Goal: Transaction & Acquisition: Subscribe to service/newsletter

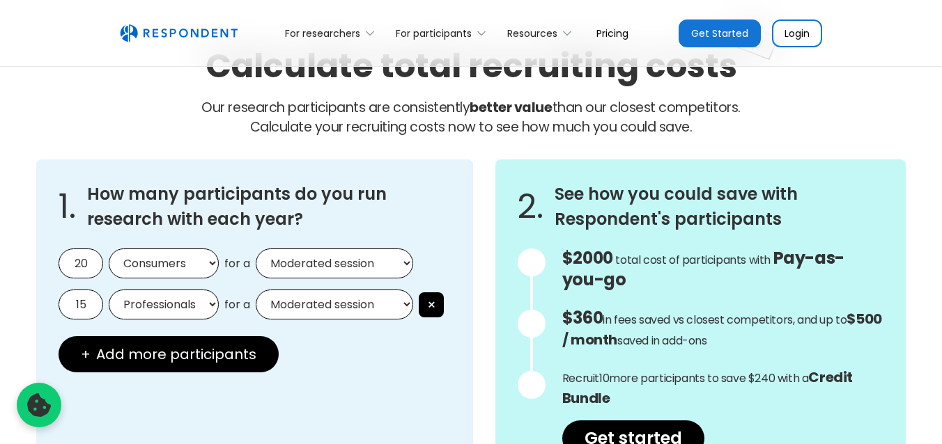
scroll to position [1190, 0]
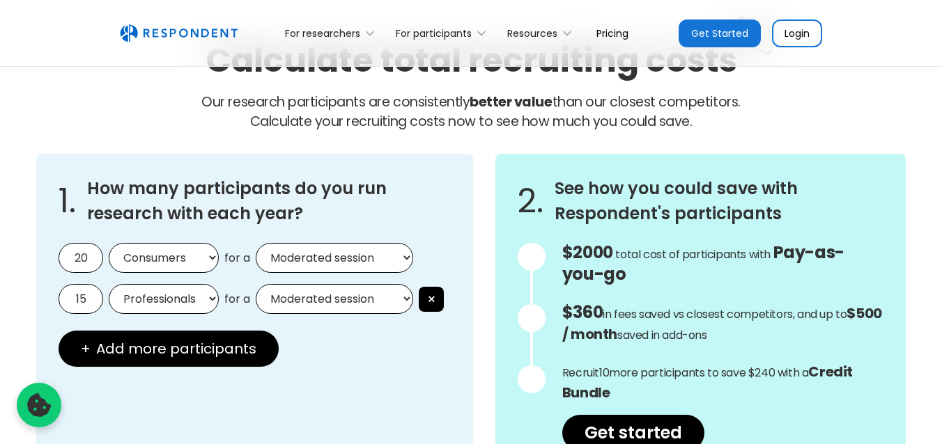
click at [378, 266] on select "Moderated session Unmoderated session" at bounding box center [334, 258] width 157 height 30
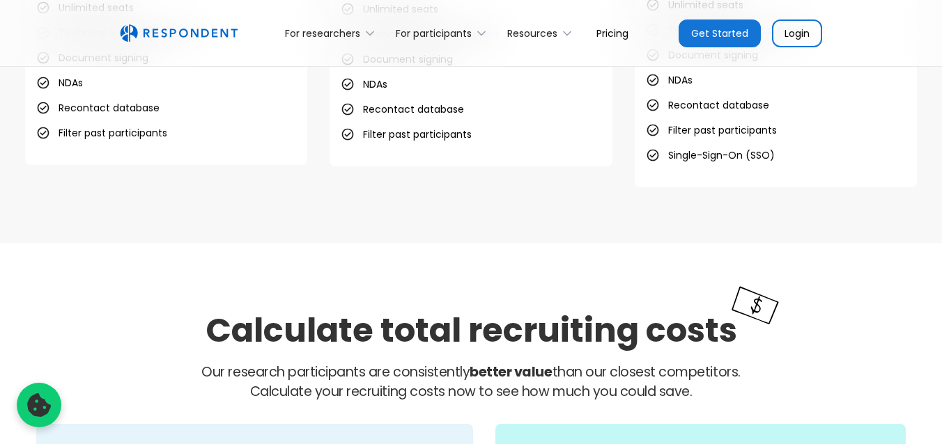
scroll to position [642, 0]
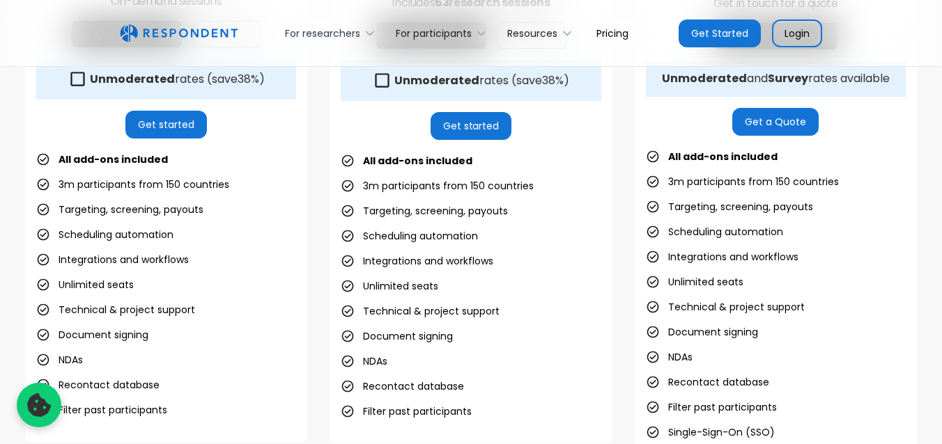
click at [337, 31] on div "For researchers" at bounding box center [322, 33] width 75 height 14
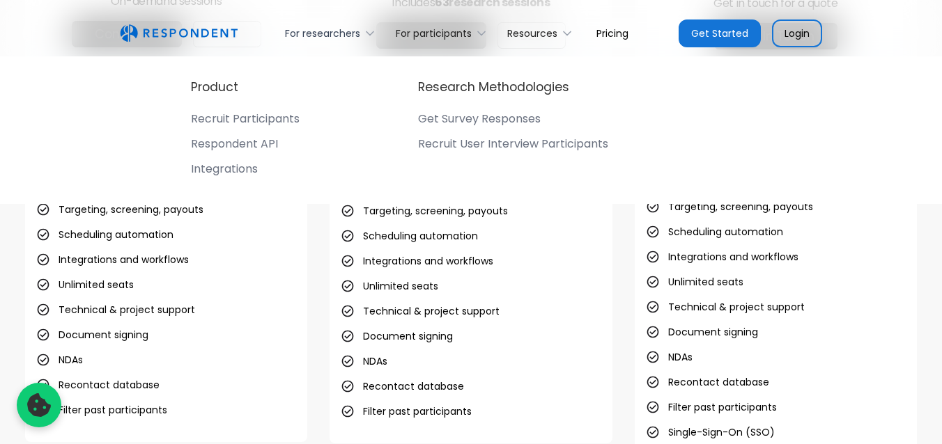
click at [337, 31] on div "For researchers" at bounding box center [322, 33] width 75 height 14
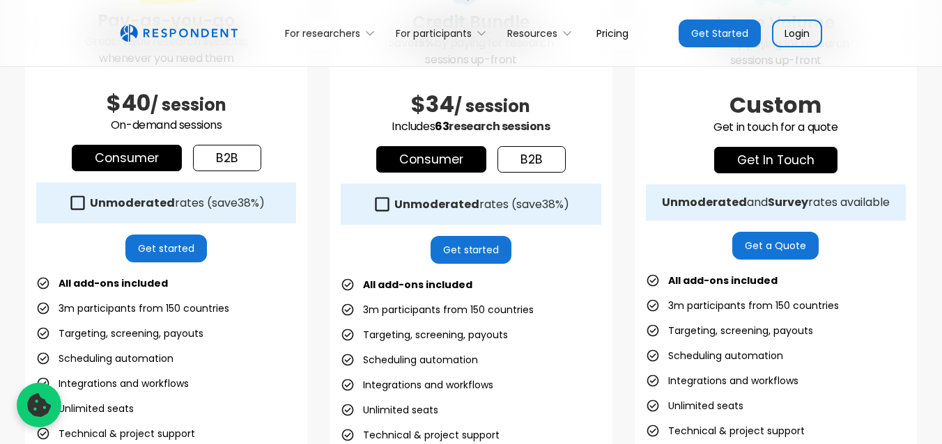
scroll to position [520, 0]
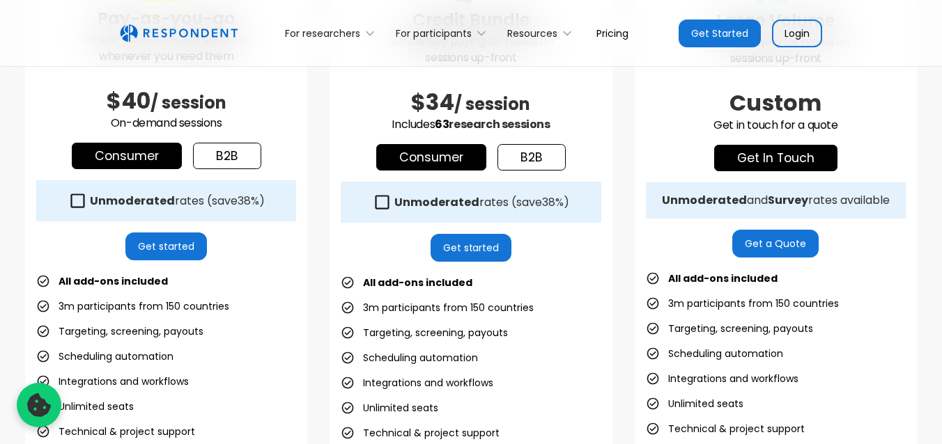
click at [236, 205] on div "Unmoderated rates (save 38% )" at bounding box center [177, 201] width 175 height 14
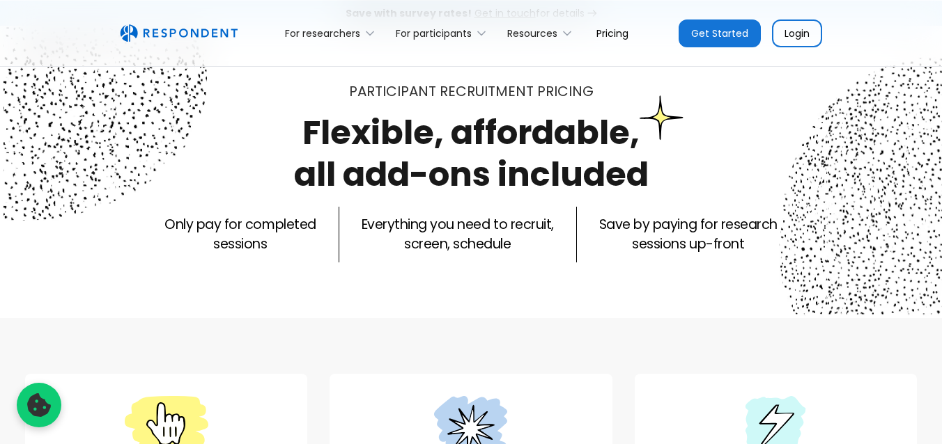
scroll to position [0, 0]
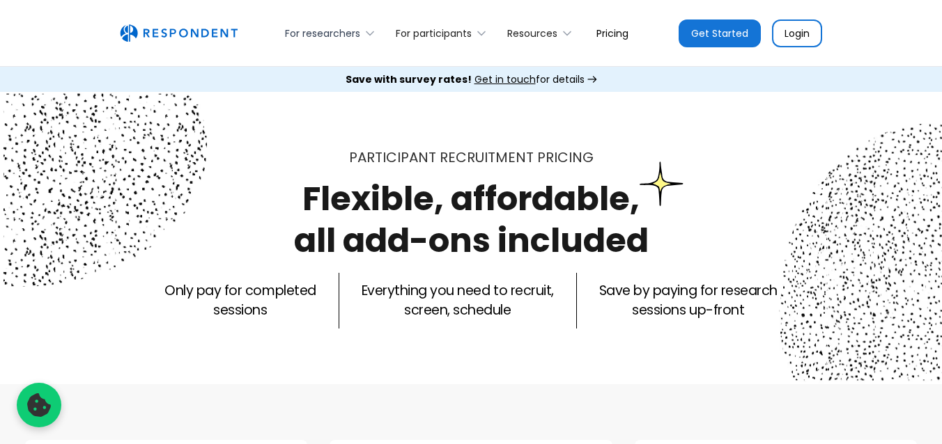
click at [336, 45] on div "For researchers" at bounding box center [332, 33] width 111 height 33
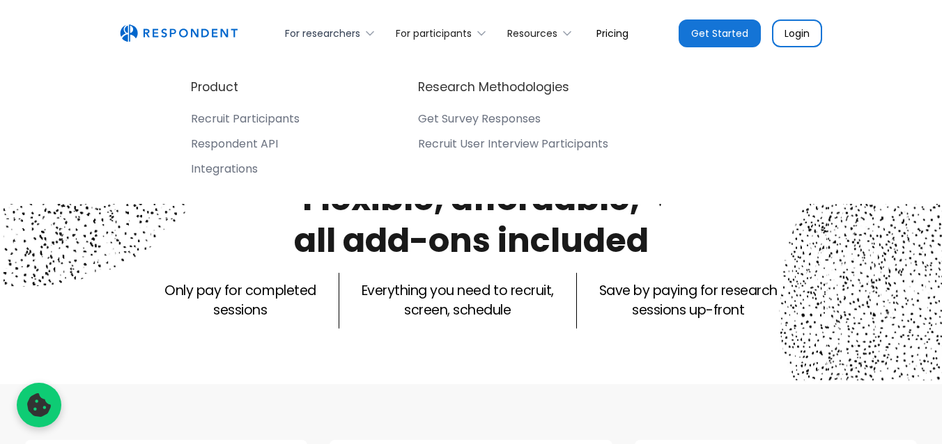
click at [336, 45] on div "For researchers" at bounding box center [332, 33] width 111 height 33
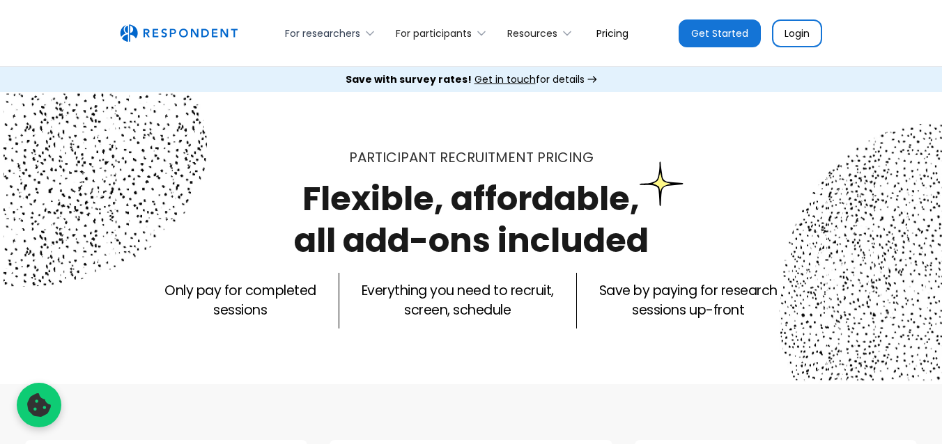
click at [336, 45] on div "For researchers" at bounding box center [332, 33] width 111 height 33
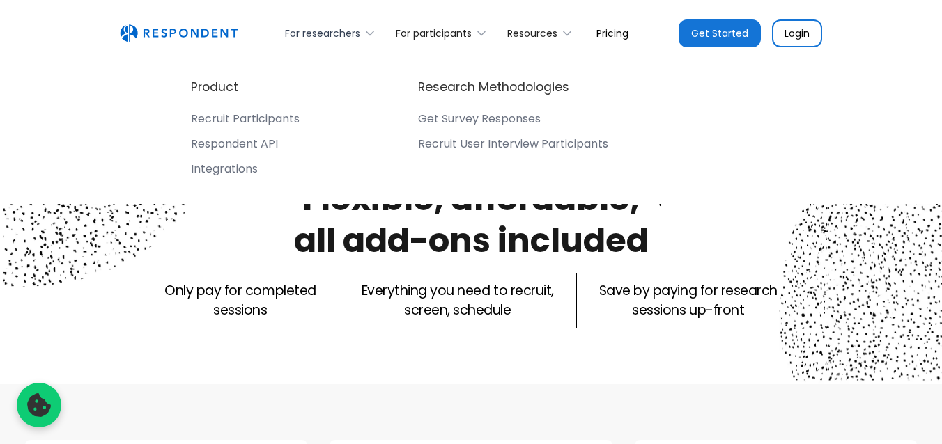
click at [336, 45] on div "For researchers" at bounding box center [332, 33] width 111 height 33
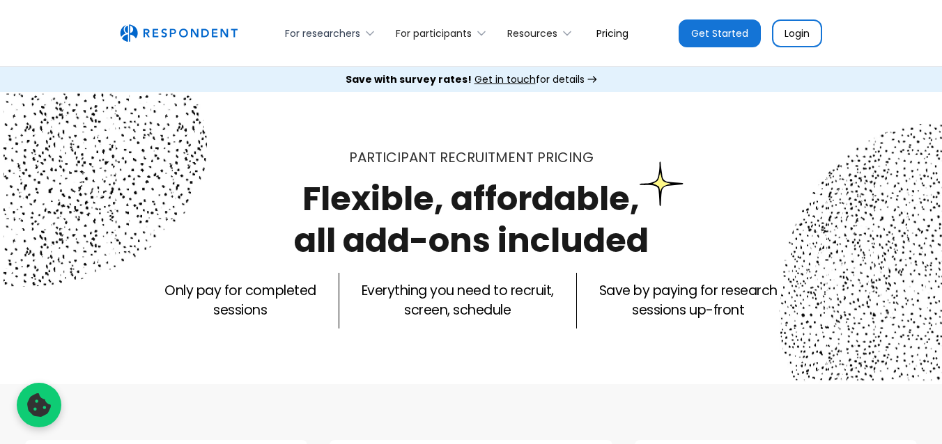
click at [336, 45] on div "For researchers" at bounding box center [332, 33] width 111 height 33
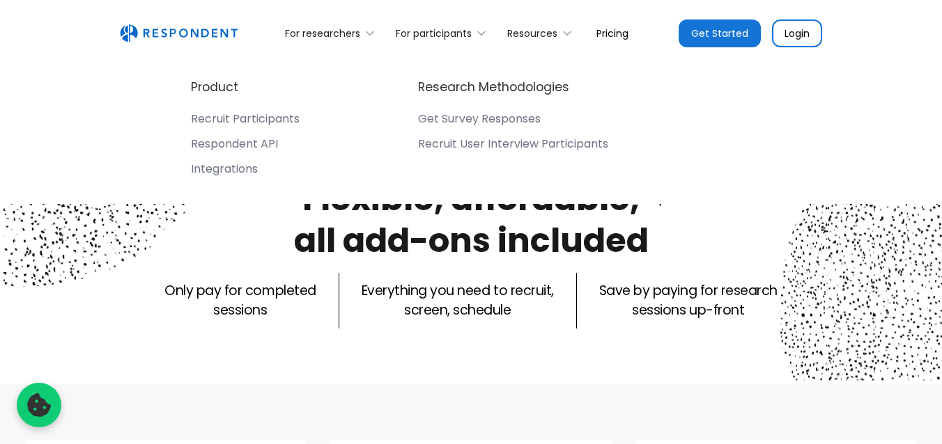
click at [219, 118] on div "Recruit Participants" at bounding box center [245, 119] width 109 height 14
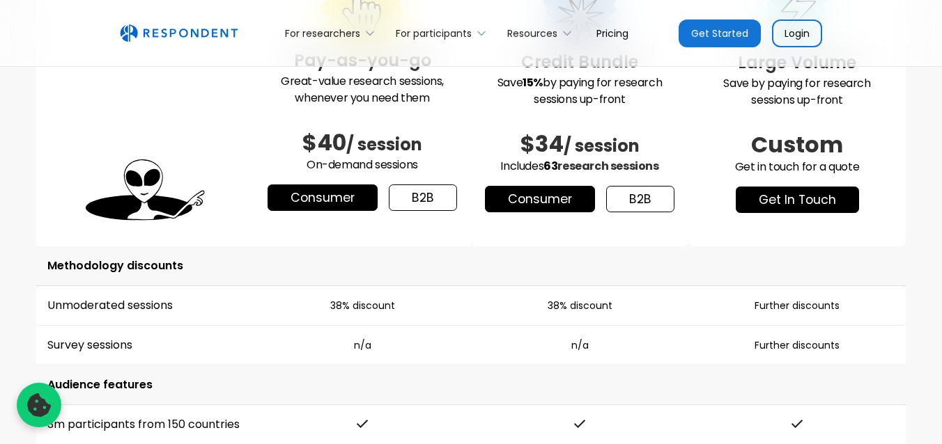
scroll to position [1893, 0]
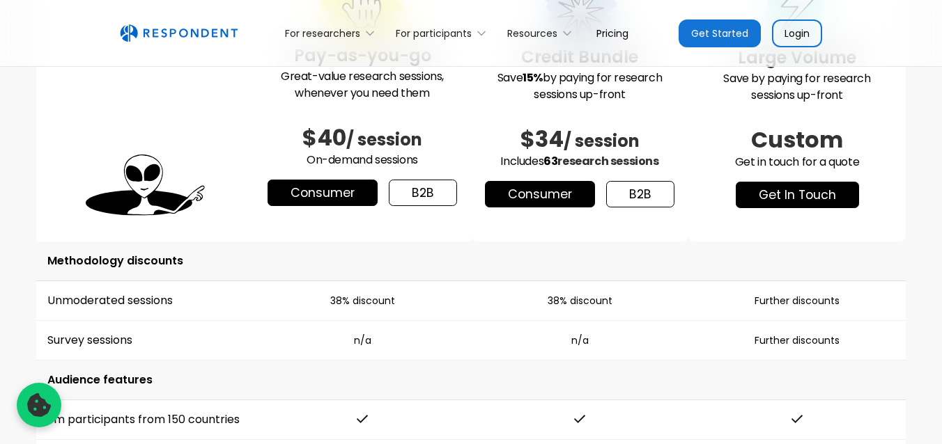
click at [412, 192] on link "b2b" at bounding box center [423, 193] width 68 height 26
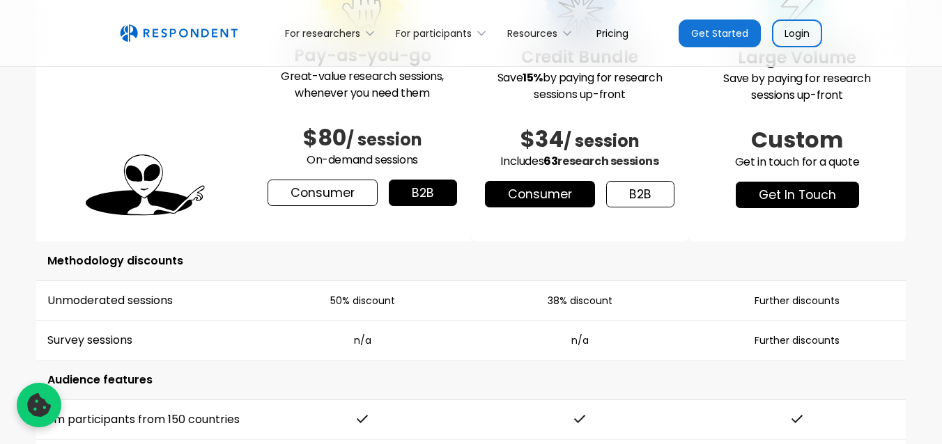
click at [332, 197] on link "Consumer" at bounding box center [322, 193] width 110 height 26
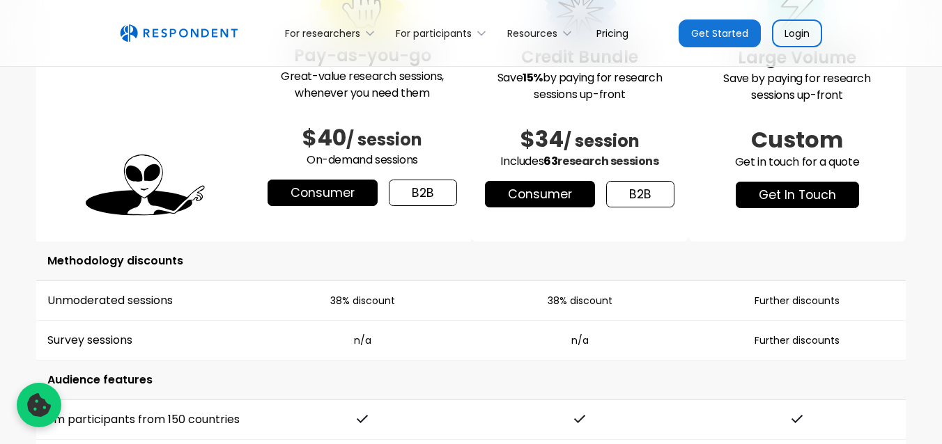
click at [411, 185] on link "b2b" at bounding box center [423, 193] width 68 height 26
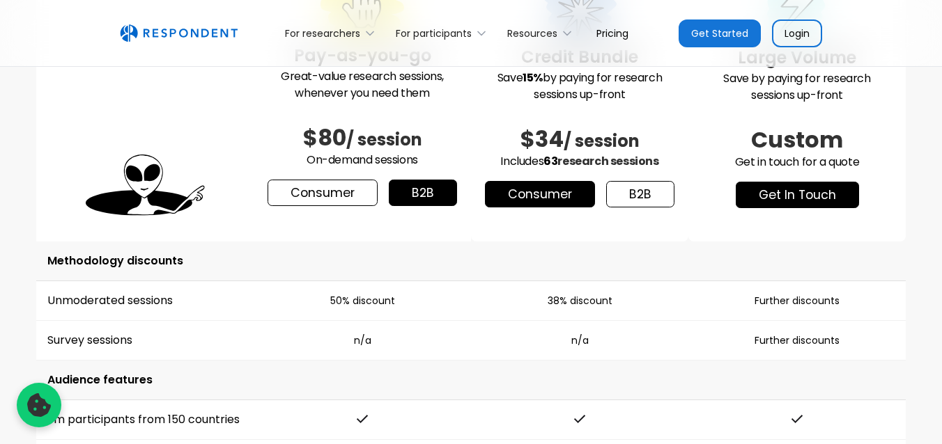
click at [338, 189] on link "Consumer" at bounding box center [322, 193] width 110 height 26
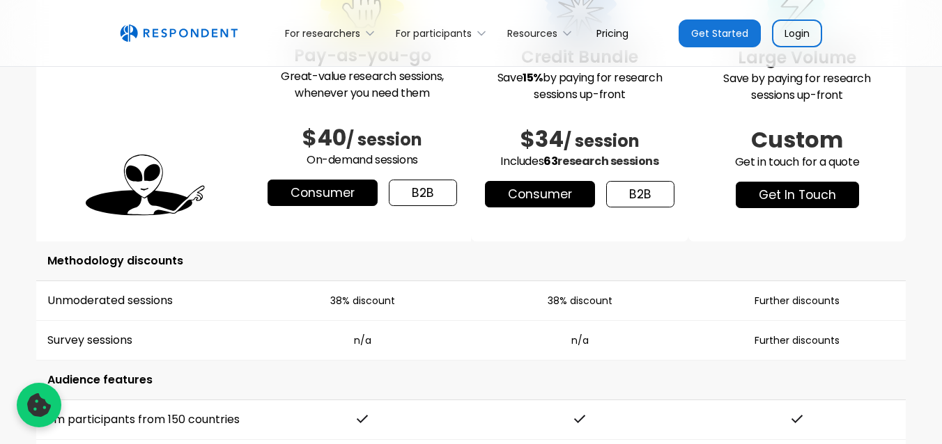
click at [400, 187] on link "b2b" at bounding box center [423, 193] width 68 height 26
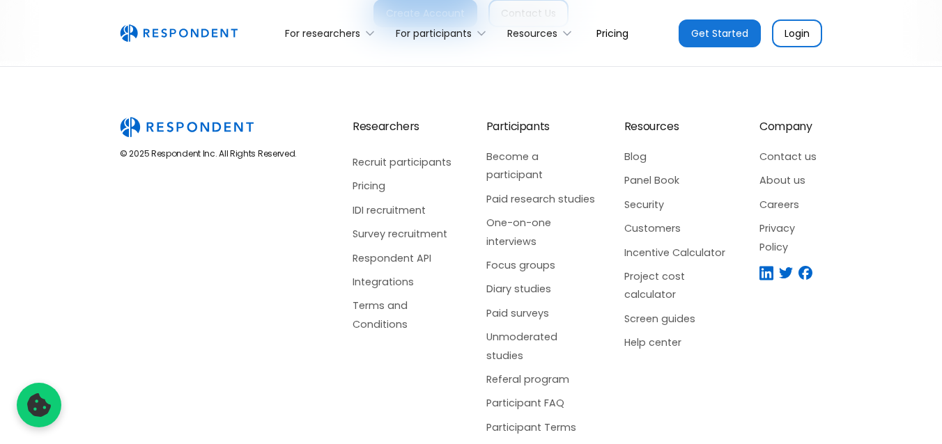
scroll to position [3521, 0]
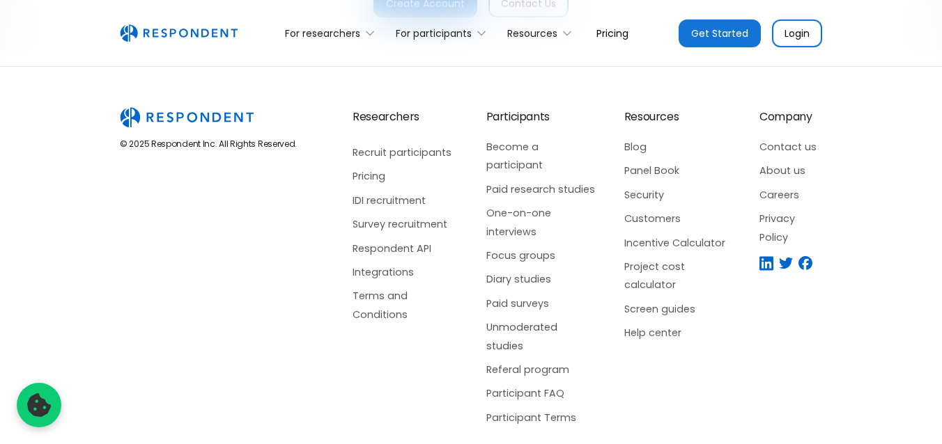
click at [491, 318] on link "Unmoderated studies" at bounding box center [541, 336] width 110 height 37
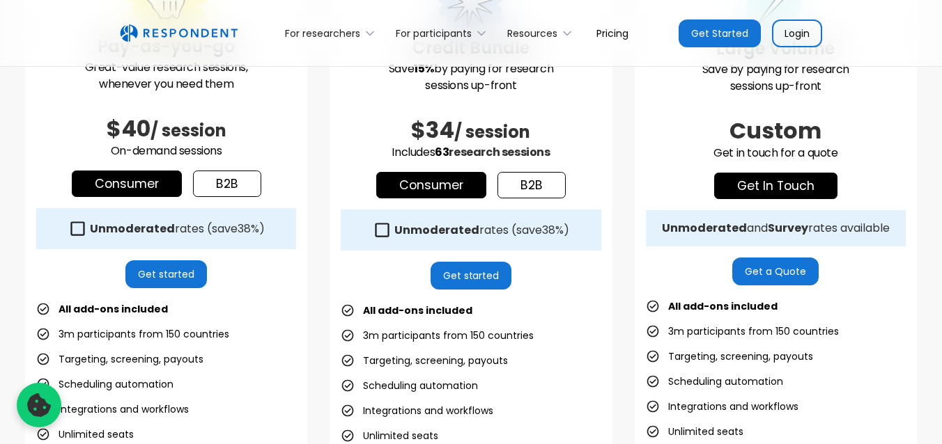
scroll to position [0, 0]
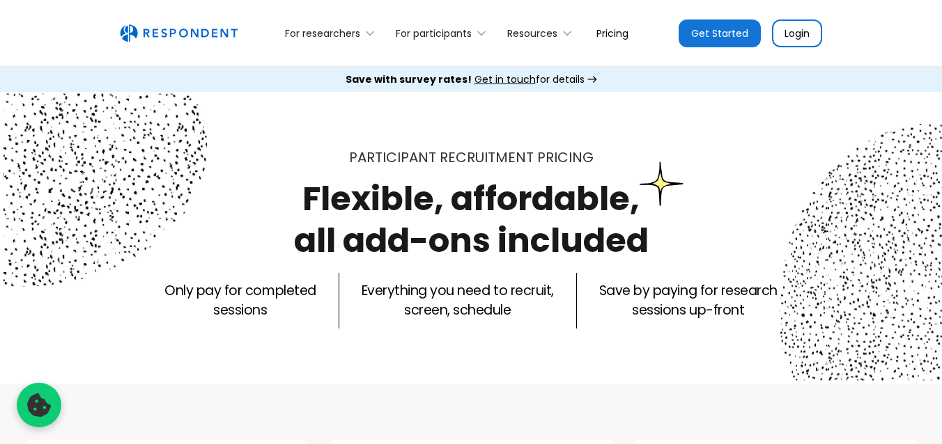
click at [728, 39] on link "Get Started" at bounding box center [719, 34] width 82 height 28
